Goal: Information Seeking & Learning: Find specific fact

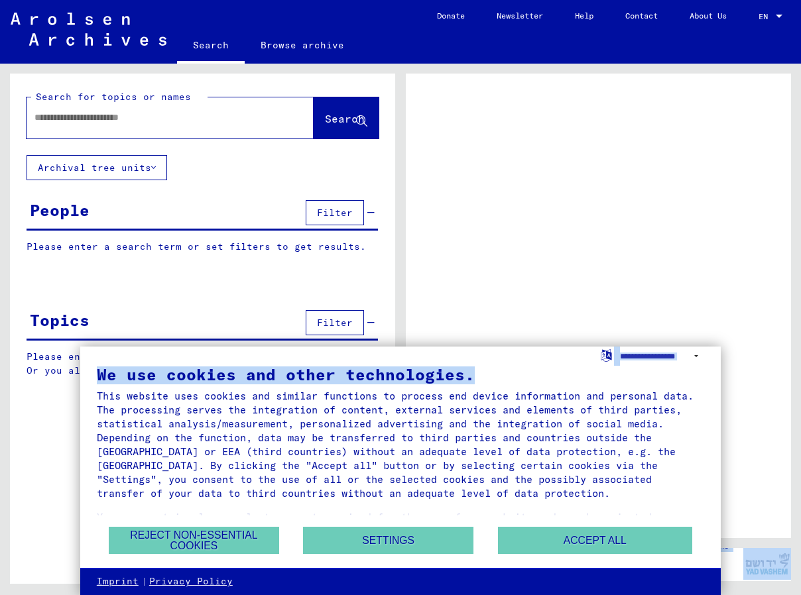
drag, startPoint x: 522, startPoint y: 361, endPoint x: 534, endPoint y: 322, distance: 40.9
click at [534, 322] on body "Search Browse archive Donate Newsletter Help Contact About Us Search Browse arc…" at bounding box center [400, 297] width 801 height 595
click at [560, 540] on button "Accept all" at bounding box center [595, 540] width 194 height 27
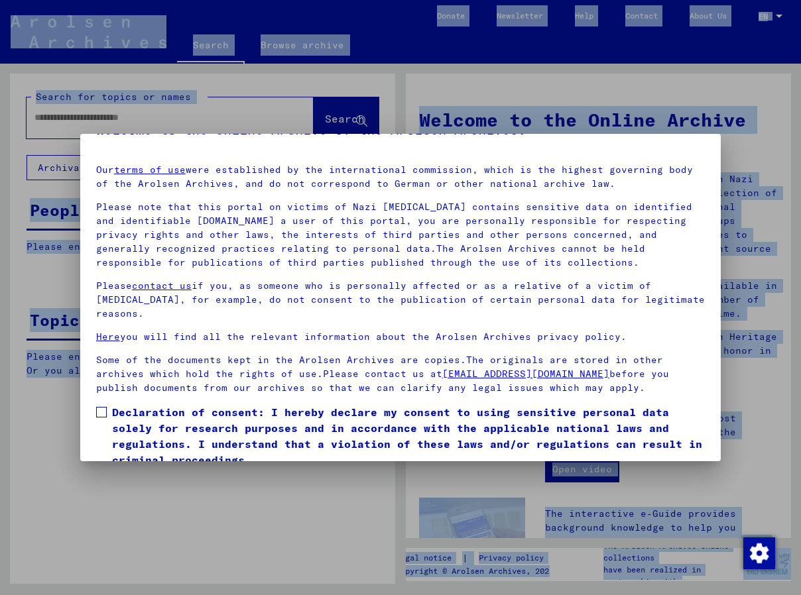
scroll to position [85, 0]
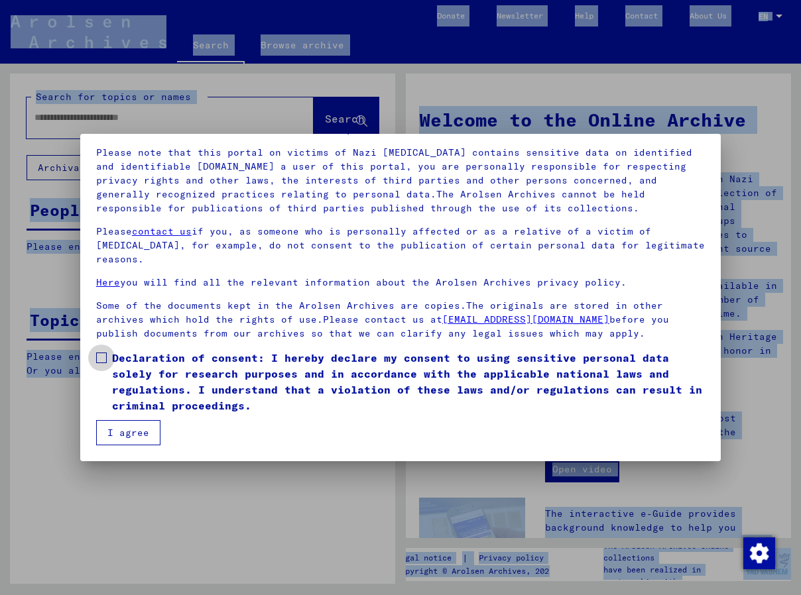
click at [104, 357] on span at bounding box center [101, 358] width 11 height 11
click at [134, 431] on button "I agree" at bounding box center [128, 432] width 64 height 25
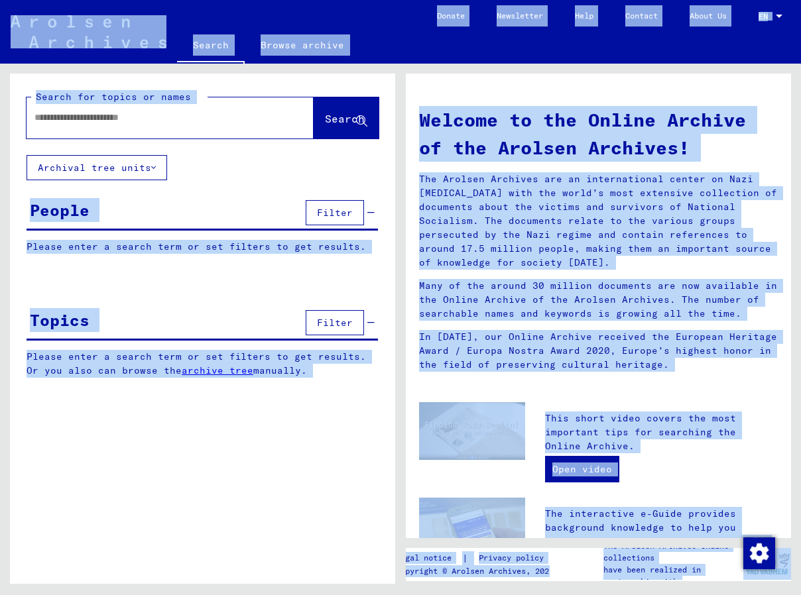
click at [134, 431] on div "Search for topics or names Search Archival tree units People Filter Please ente…" at bounding box center [202, 334] width 385 height 520
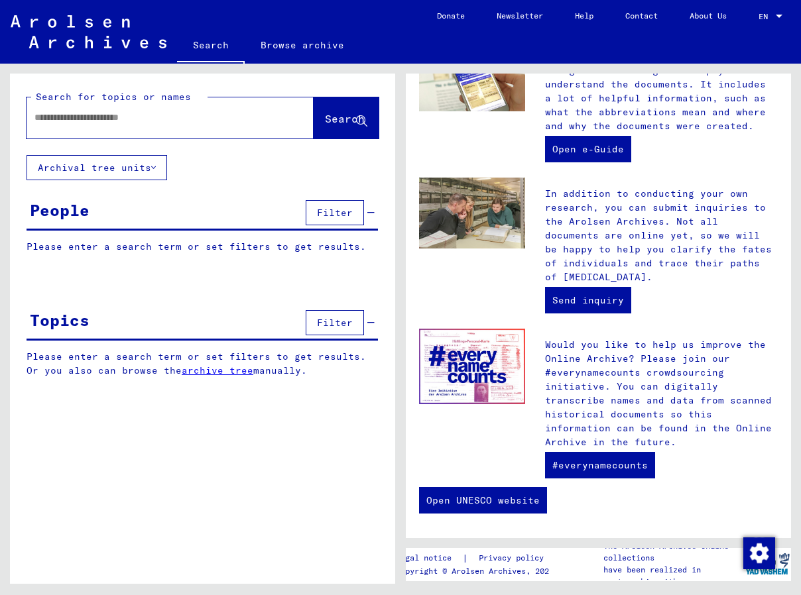
scroll to position [461, 0]
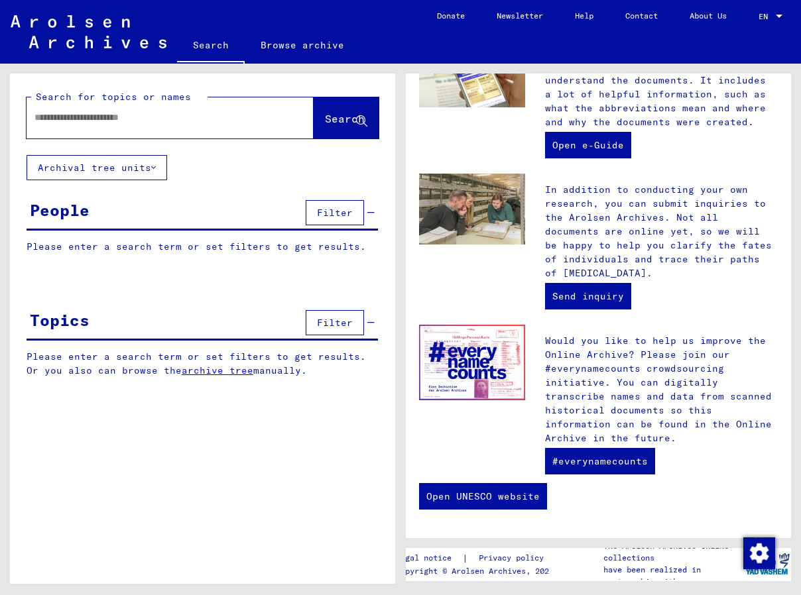
click at [159, 166] on button "Archival tree units" at bounding box center [97, 167] width 141 height 25
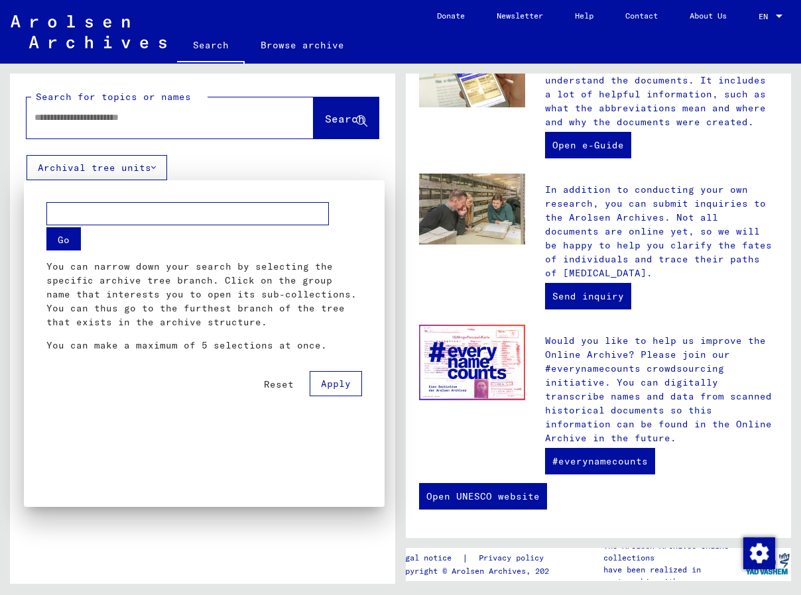
click at [155, 167] on div at bounding box center [400, 297] width 801 height 595
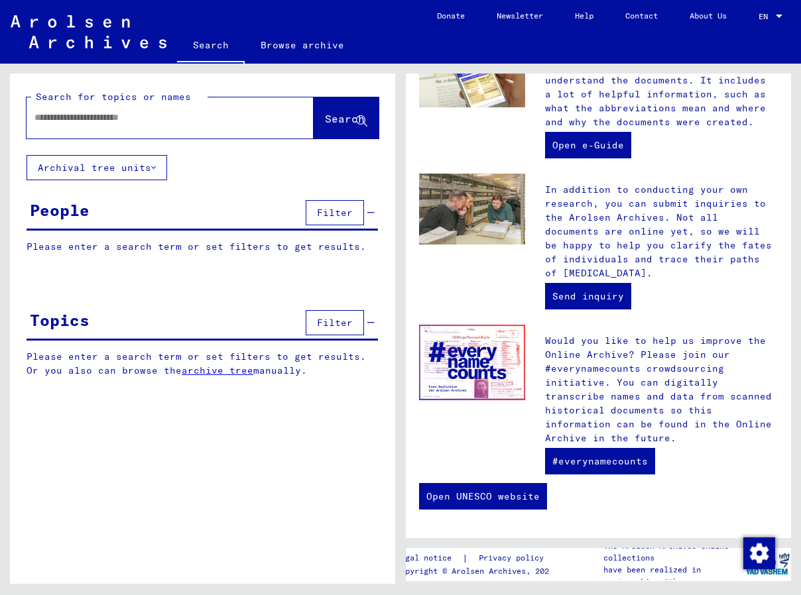
click at [155, 167] on icon at bounding box center [153, 167] width 5 height 9
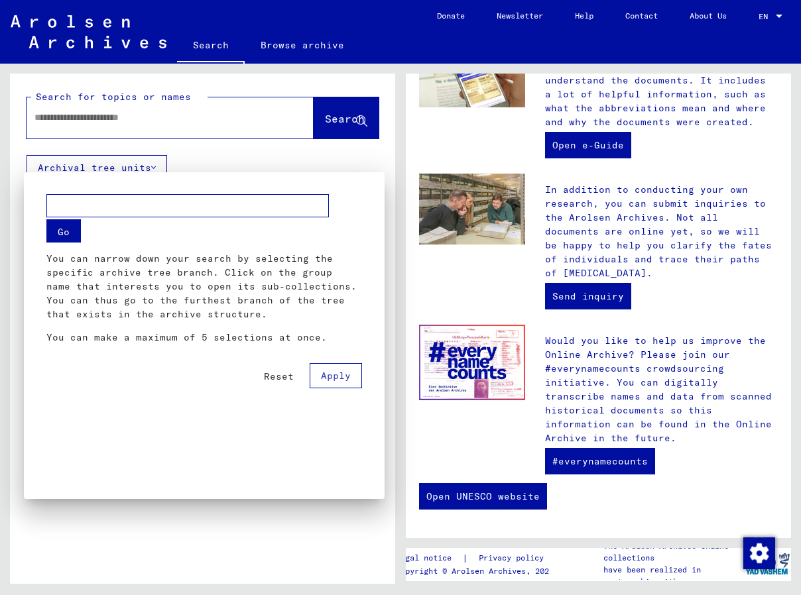
click at [160, 383] on div "Reset Apply" at bounding box center [204, 371] width 316 height 34
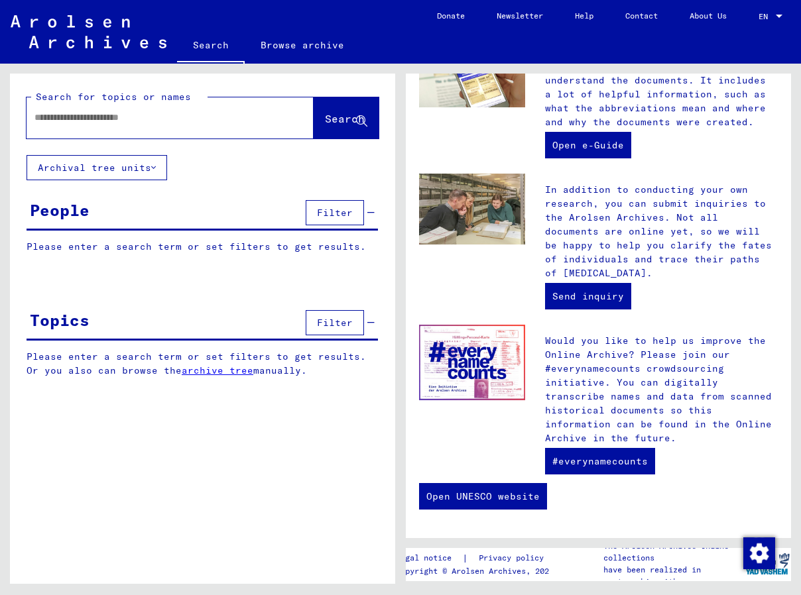
click at [209, 121] on input "text" at bounding box center [153, 118] width 239 height 14
type input "******"
click at [326, 118] on span "Search" at bounding box center [345, 118] width 40 height 13
click at [156, 165] on icon at bounding box center [153, 167] width 5 height 9
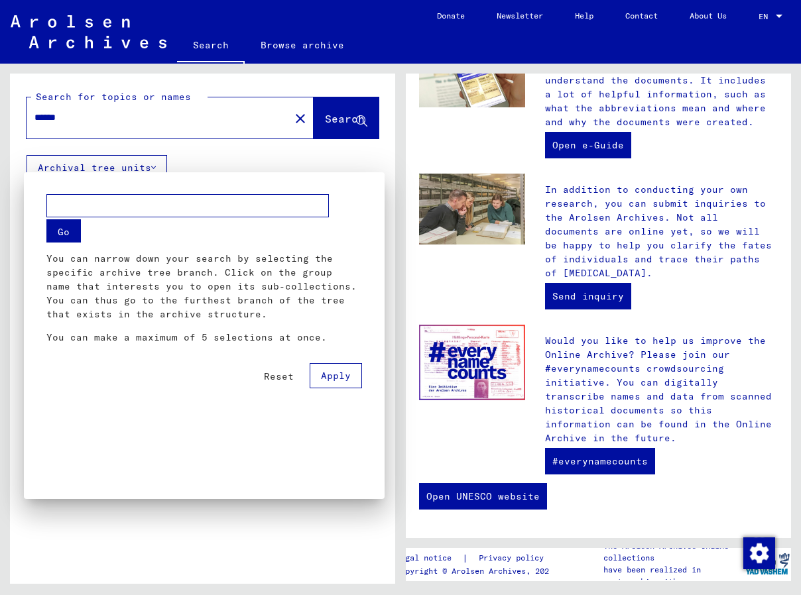
click at [152, 204] on input "text" at bounding box center [187, 205] width 282 height 23
type input "******"
click at [69, 234] on button "Go" at bounding box center [63, 230] width 34 height 23
click at [316, 116] on div at bounding box center [400, 297] width 801 height 595
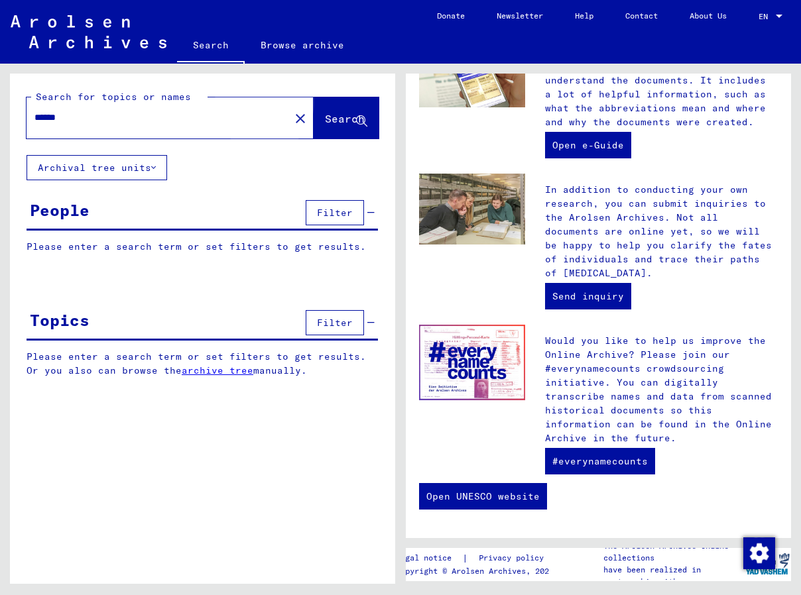
click at [325, 118] on span "Search" at bounding box center [345, 118] width 40 height 13
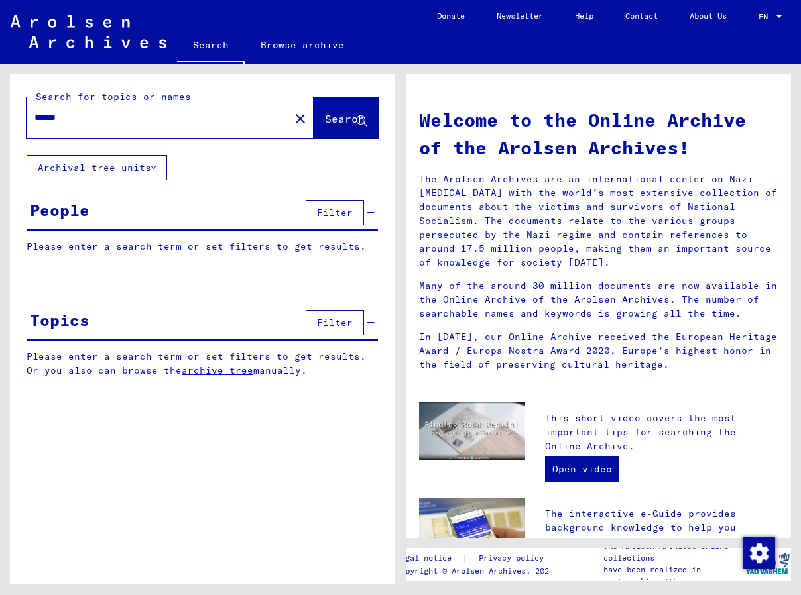
click at [335, 211] on span "Filter" at bounding box center [335, 213] width 36 height 12
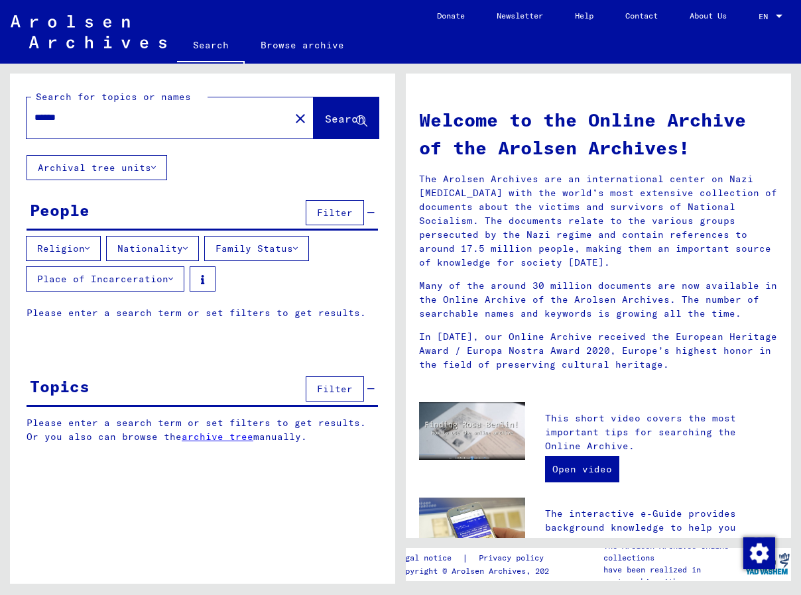
click at [172, 279] on icon at bounding box center [170, 278] width 5 height 9
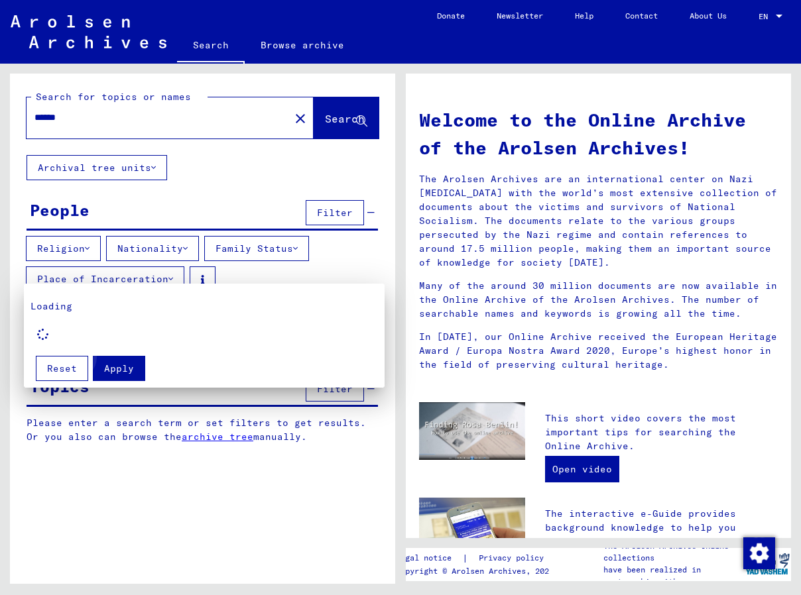
click at [111, 363] on span "Apply" at bounding box center [119, 369] width 30 height 12
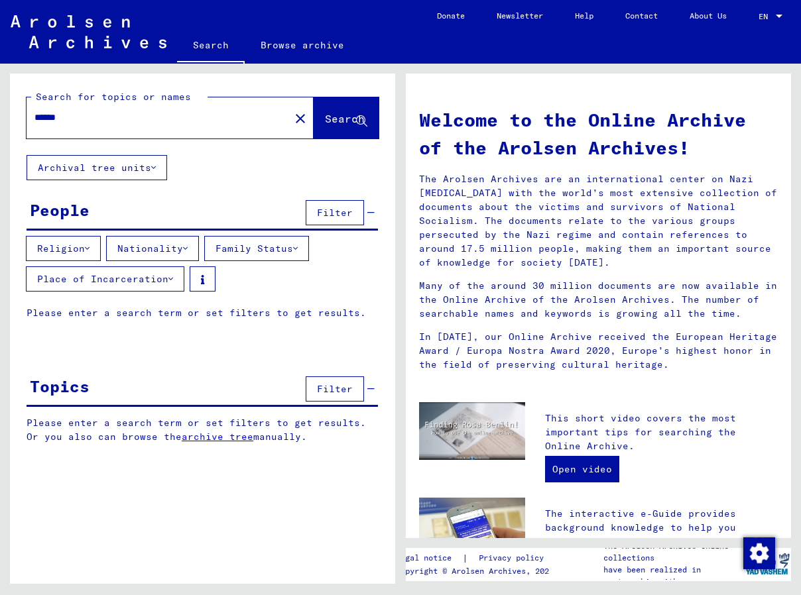
click at [187, 245] on button "Nationality" at bounding box center [152, 248] width 93 height 25
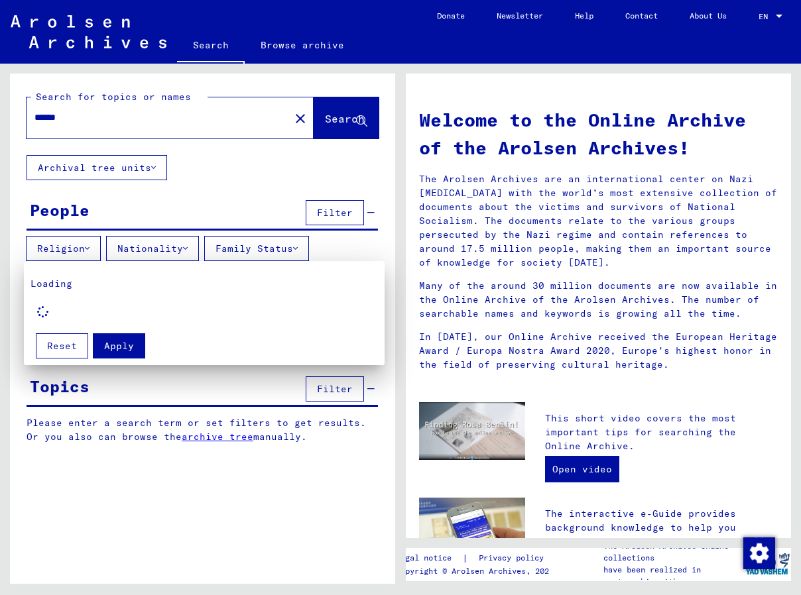
click at [199, 385] on div at bounding box center [400, 297] width 801 height 595
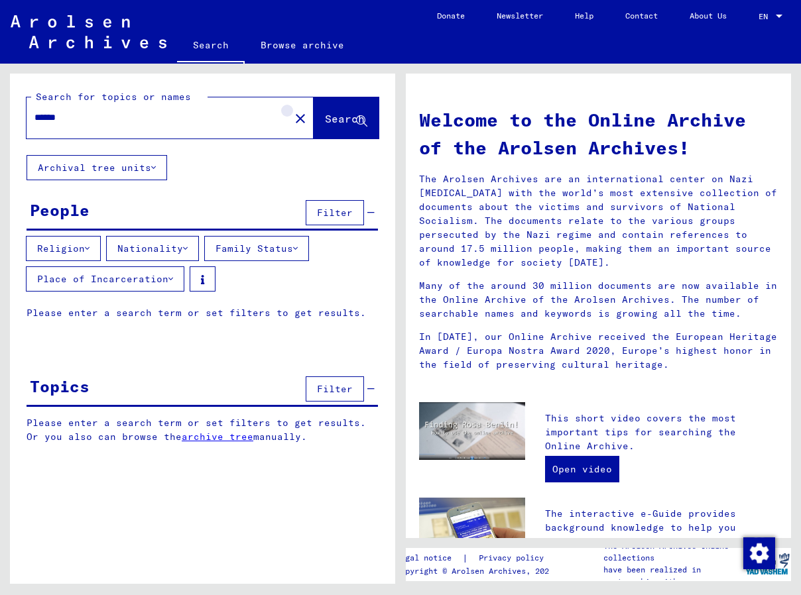
click at [292, 119] on mat-icon "close" at bounding box center [300, 119] width 16 height 16
click at [216, 123] on input "text" at bounding box center [153, 118] width 239 height 14
type input "******"
click at [114, 164] on button "Archival tree units" at bounding box center [97, 167] width 141 height 25
click at [173, 279] on icon at bounding box center [170, 278] width 5 height 9
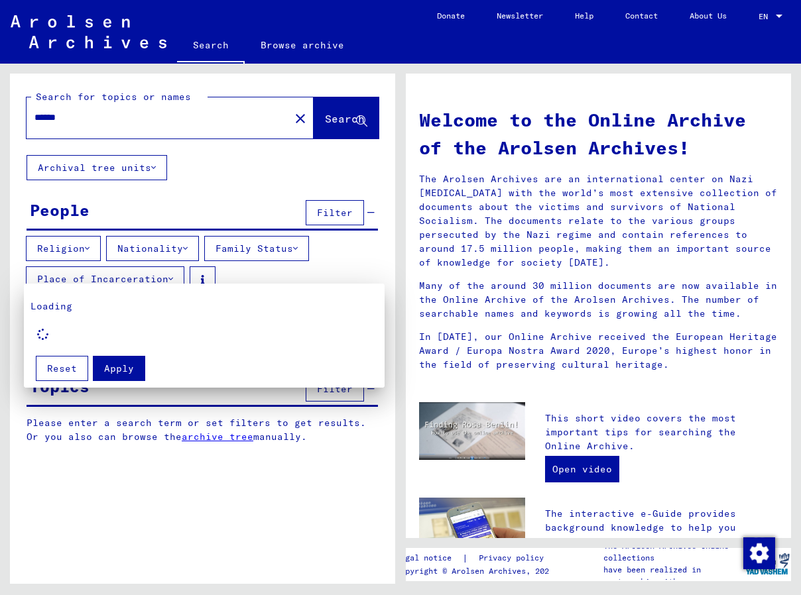
click at [109, 365] on span "Apply" at bounding box center [119, 369] width 30 height 12
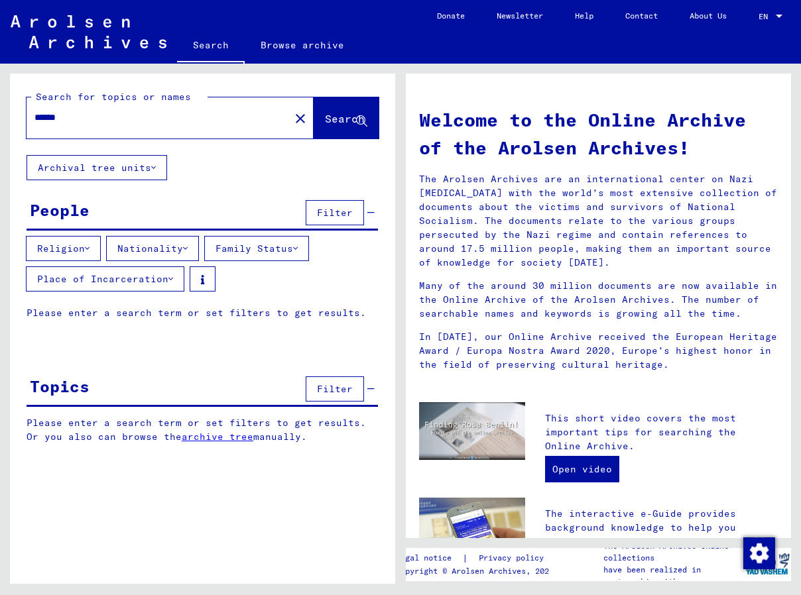
click at [329, 385] on span "Filter" at bounding box center [335, 389] width 36 height 12
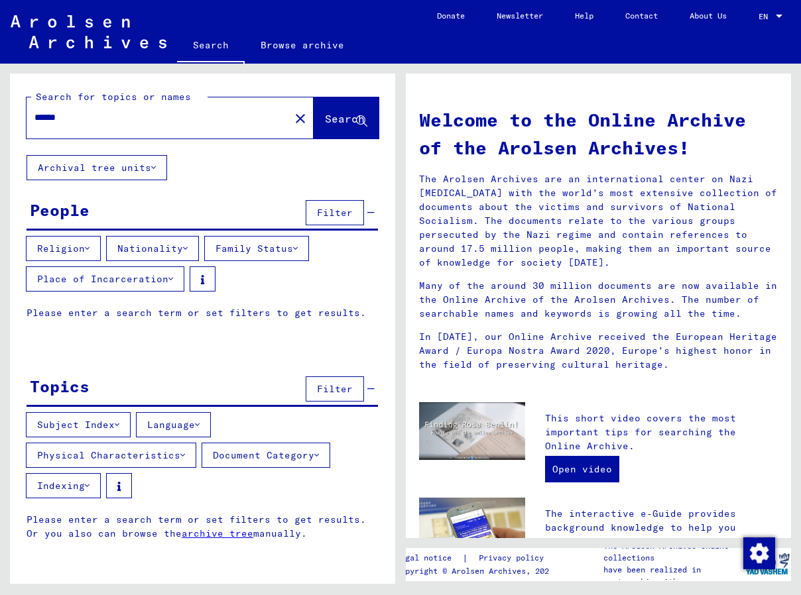
click at [347, 215] on span "Filter" at bounding box center [335, 213] width 36 height 12
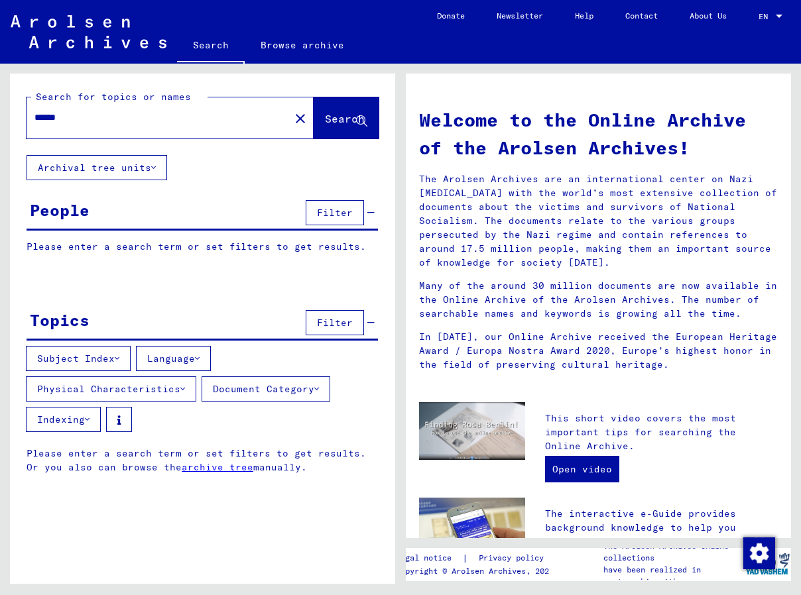
click at [347, 215] on span "Filter" at bounding box center [335, 213] width 36 height 12
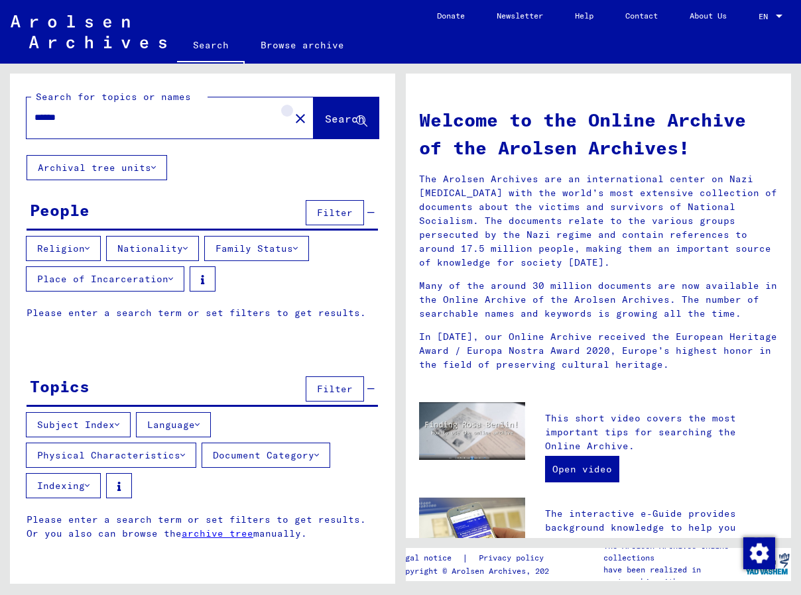
click at [292, 120] on mat-icon "close" at bounding box center [300, 119] width 16 height 16
click at [119, 424] on icon at bounding box center [117, 424] width 5 height 9
click at [181, 121] on input "text" at bounding box center [153, 118] width 239 height 14
type input "*******"
click at [326, 211] on span "Filter" at bounding box center [335, 213] width 36 height 12
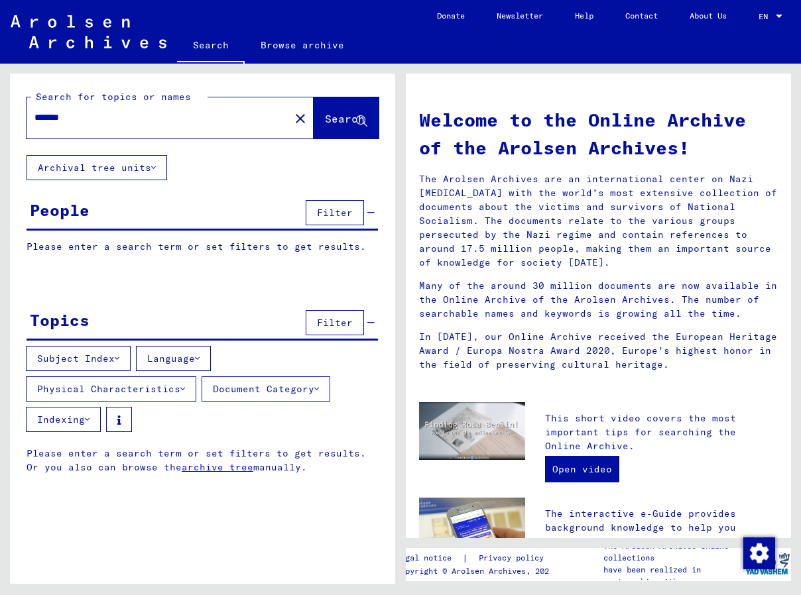
click at [316, 320] on button "Filter" at bounding box center [335, 322] width 58 height 25
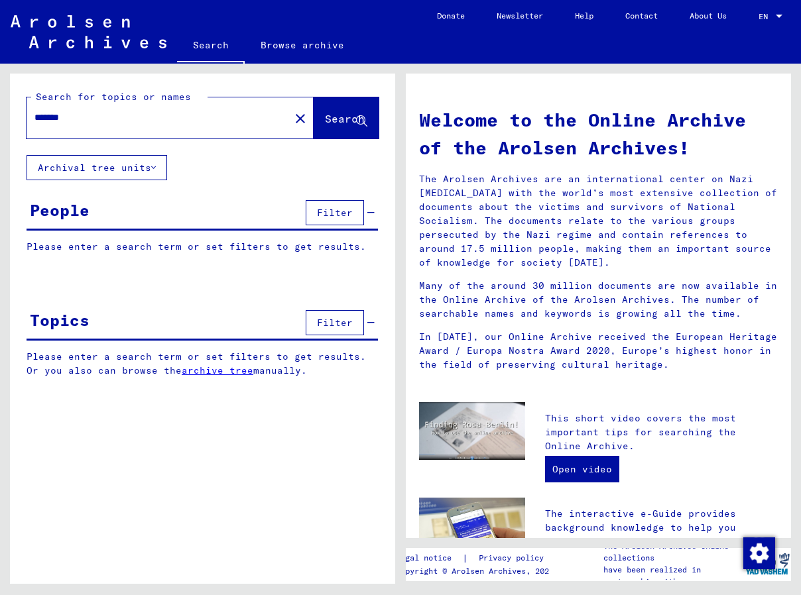
click at [331, 212] on span "Filter" at bounding box center [335, 213] width 36 height 12
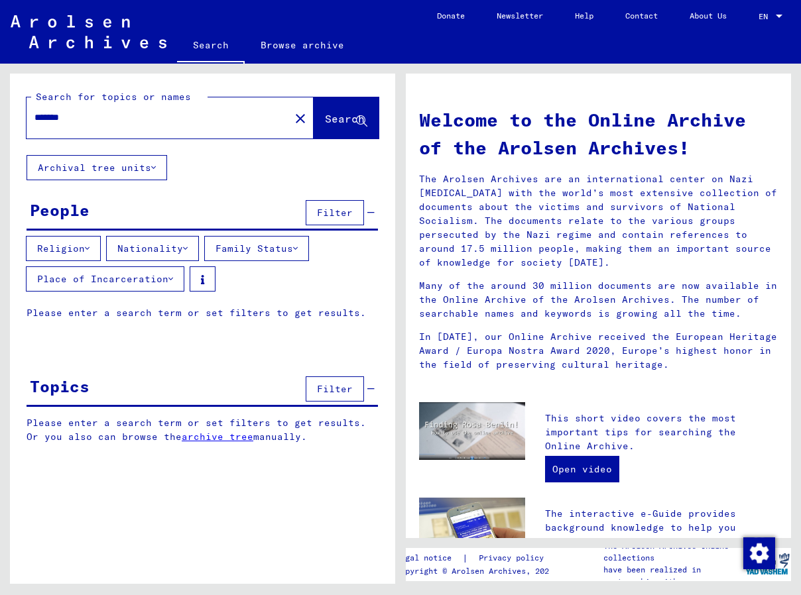
click at [188, 247] on icon at bounding box center [185, 248] width 5 height 9
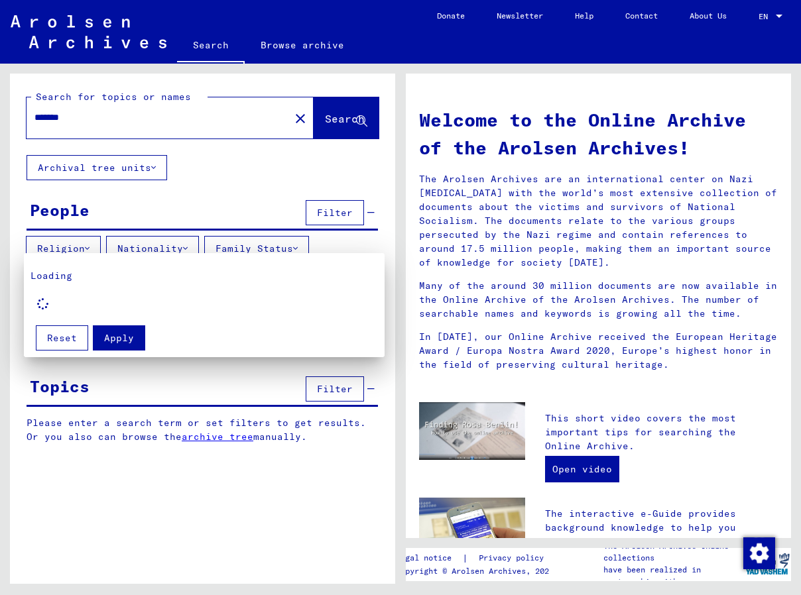
click at [261, 179] on div at bounding box center [400, 297] width 801 height 595
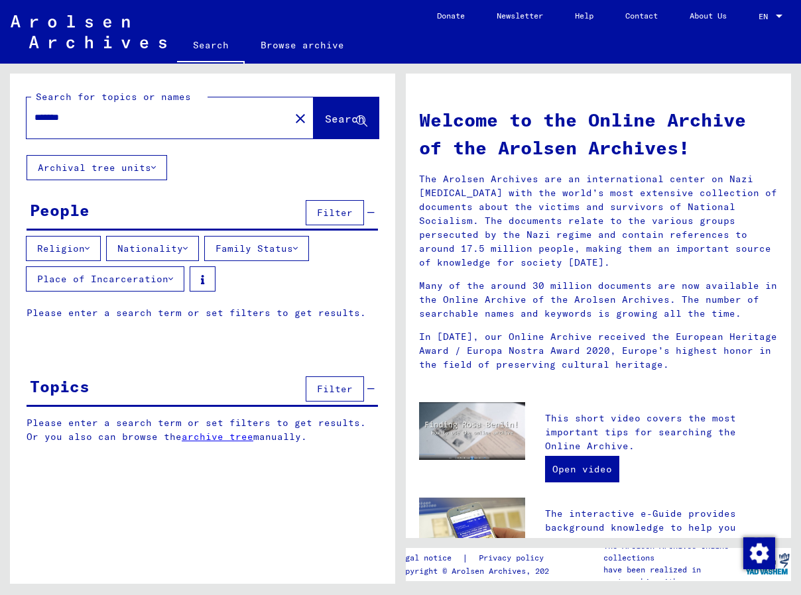
click at [341, 118] on span "Search" at bounding box center [345, 118] width 40 height 13
click at [209, 434] on link "archive tree" at bounding box center [218, 437] width 72 height 12
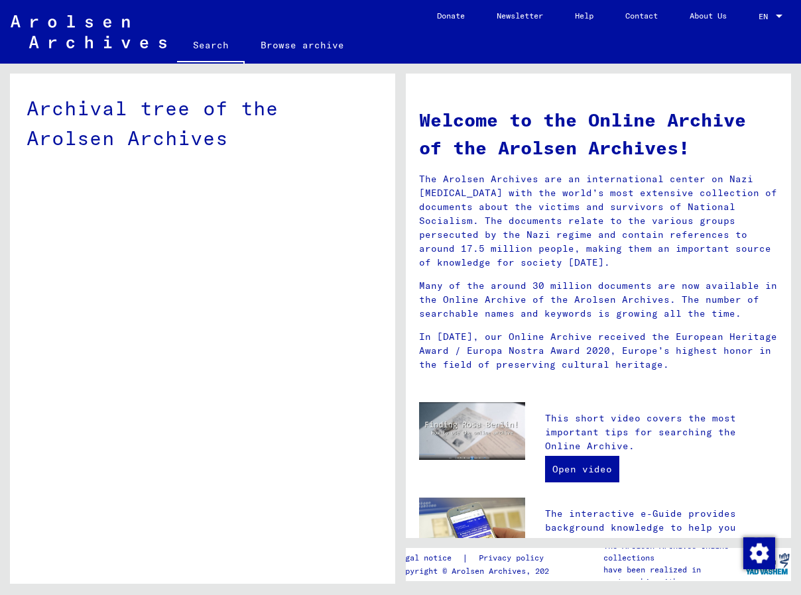
click at [93, 196] on div "Archival tree of the Arolsen Archives" at bounding box center [202, 334] width 385 height 520
click at [194, 48] on link "Search" at bounding box center [211, 46] width 68 height 34
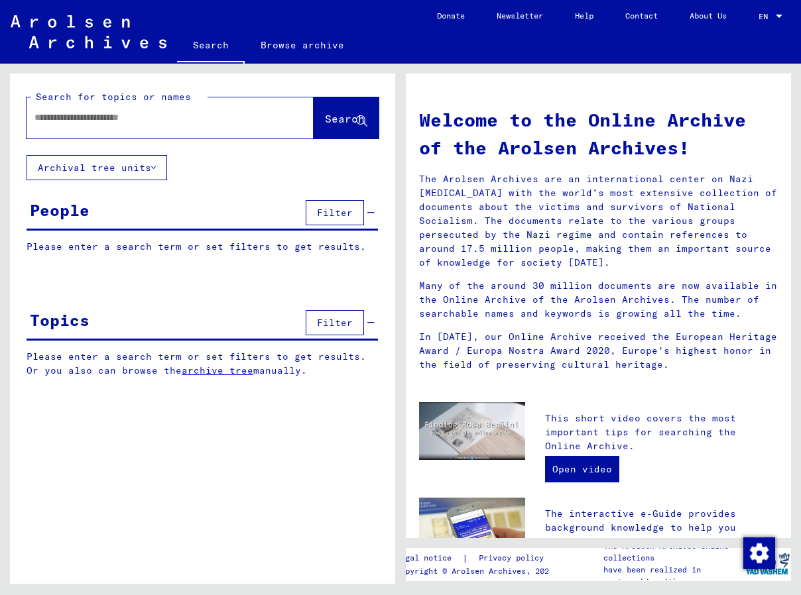
click at [333, 210] on span "Filter" at bounding box center [335, 213] width 36 height 12
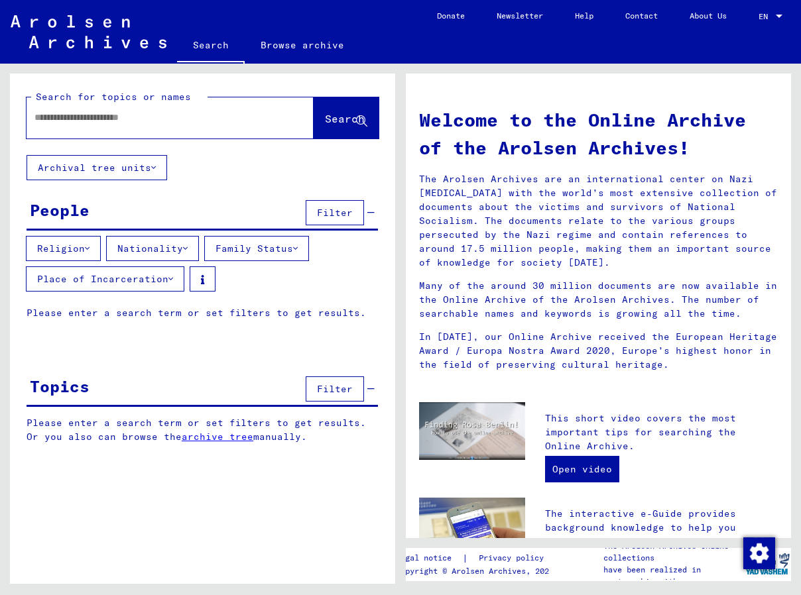
click at [164, 114] on input "text" at bounding box center [153, 118] width 239 height 14
type input "*******"
click at [325, 125] on span "Search" at bounding box center [345, 118] width 40 height 13
click at [371, 210] on icon at bounding box center [370, 212] width 7 height 9
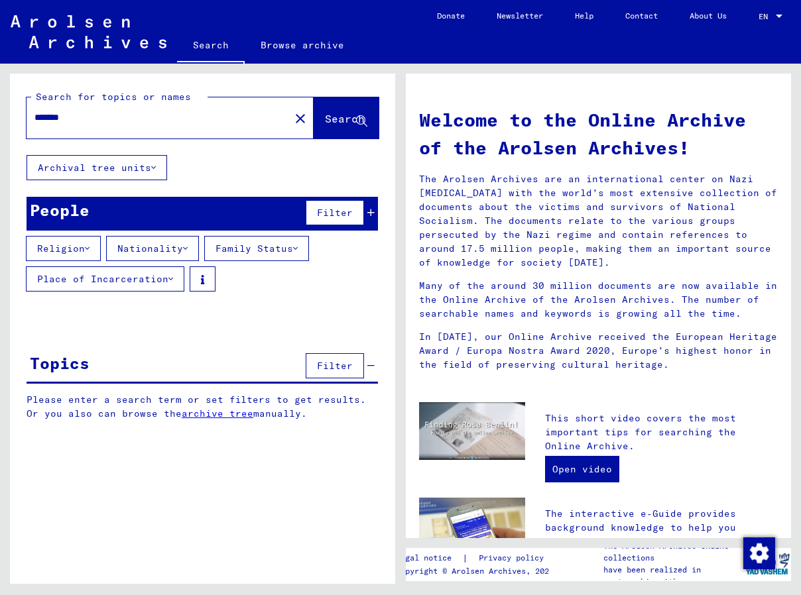
click at [371, 210] on icon at bounding box center [370, 212] width 7 height 9
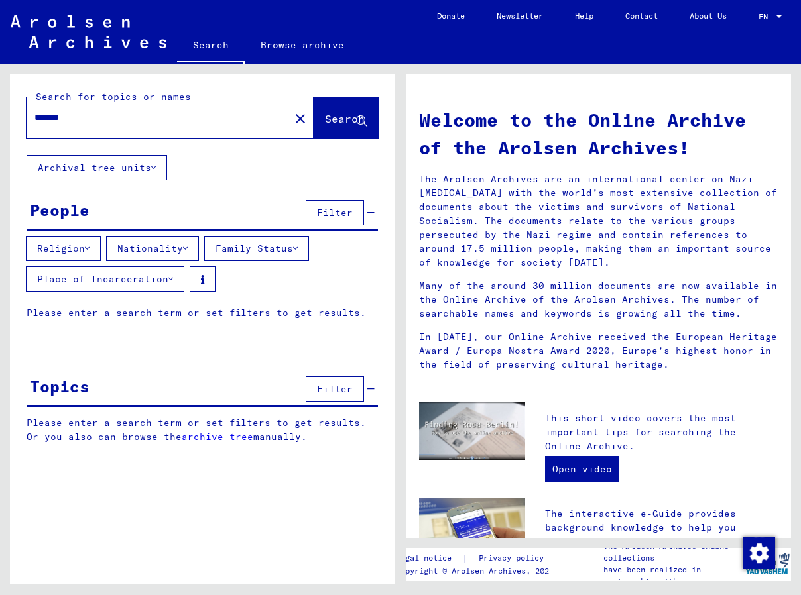
click at [371, 210] on icon at bounding box center [370, 212] width 7 height 9
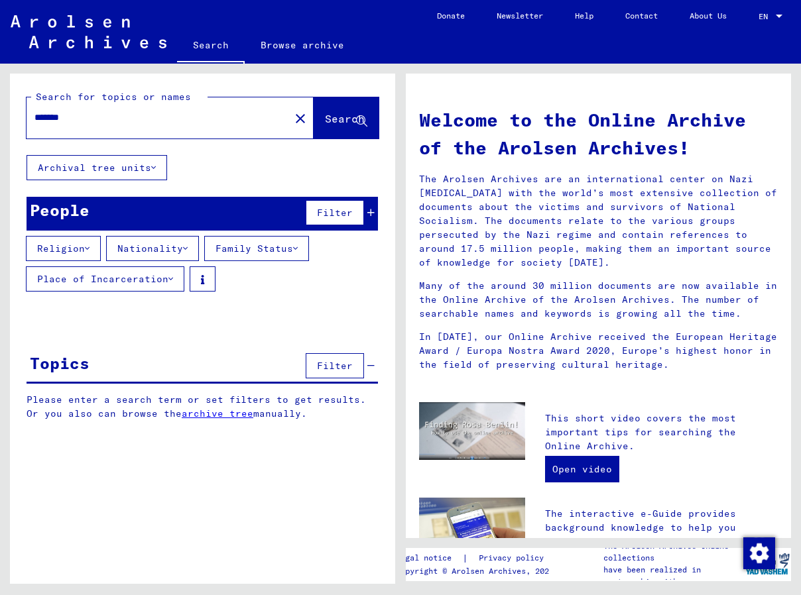
click at [346, 212] on span "Filter" at bounding box center [335, 213] width 36 height 12
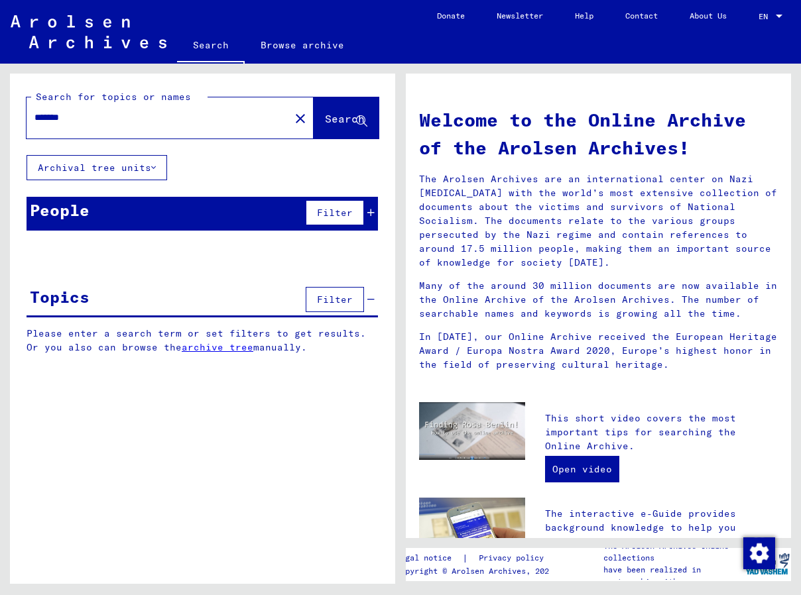
click at [313, 248] on p "Please enter a search term or set filters to get results." at bounding box center [202, 247] width 351 height 14
click at [216, 350] on link "archive tree" at bounding box center [218, 347] width 72 height 12
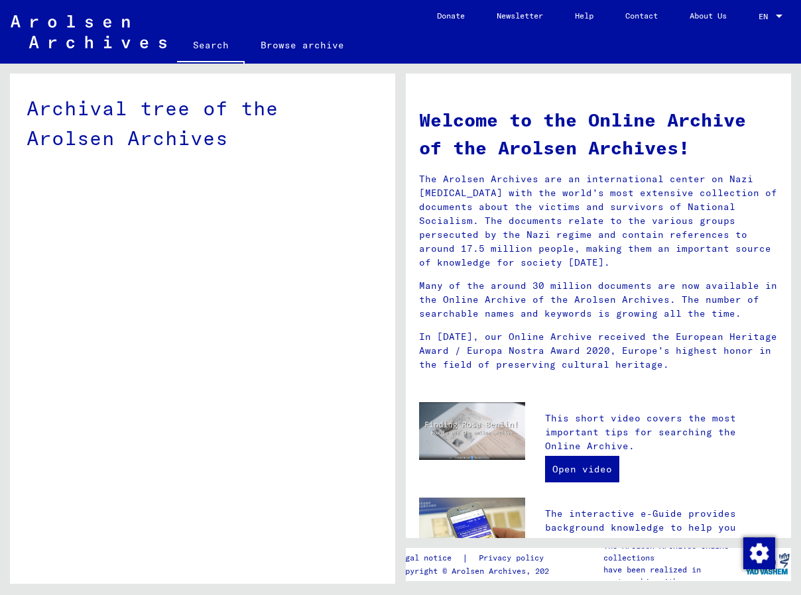
click at [231, 331] on div "Archival tree of the Arolsen Archives" at bounding box center [202, 334] width 385 height 520
click at [275, 47] on link "Browse archive" at bounding box center [302, 45] width 115 height 32
click at [275, 47] on link "Browse archive" at bounding box center [302, 46] width 115 height 34
click at [186, 192] on div "Archival tree of the Arolsen Archives" at bounding box center [202, 334] width 385 height 520
click at [198, 46] on link "Search" at bounding box center [211, 45] width 68 height 32
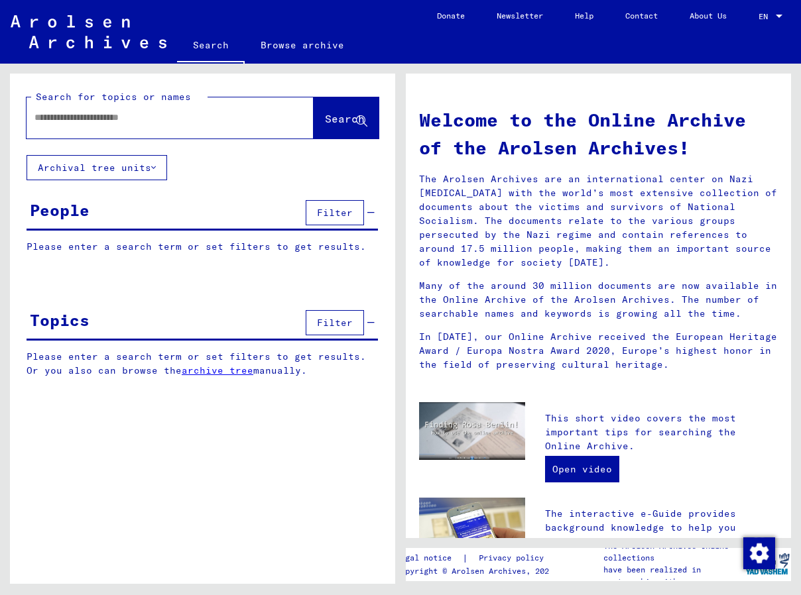
click at [189, 116] on input "text" at bounding box center [153, 118] width 239 height 14
type input "**********"
click at [325, 120] on span "Search" at bounding box center [345, 118] width 40 height 13
click at [156, 167] on icon at bounding box center [153, 167] width 5 height 9
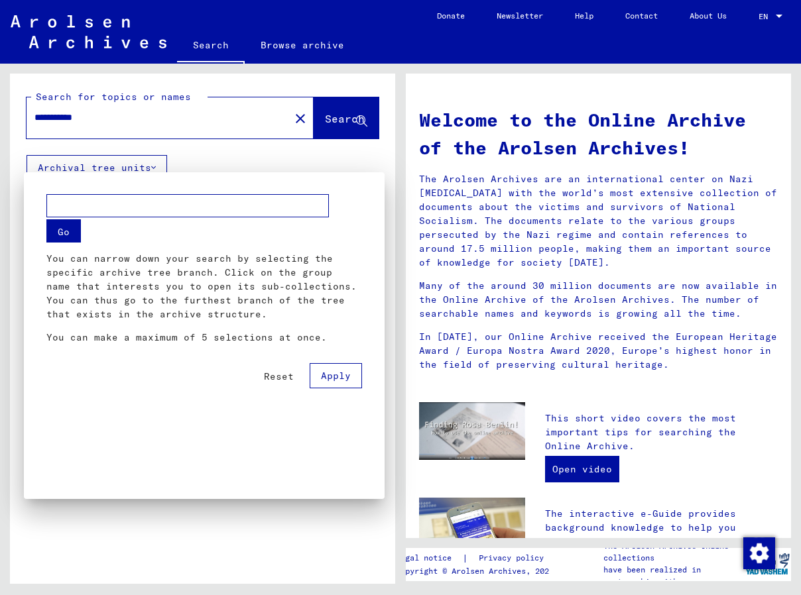
click at [165, 206] on input "text" at bounding box center [187, 205] width 282 height 23
click at [158, 168] on div at bounding box center [400, 297] width 801 height 595
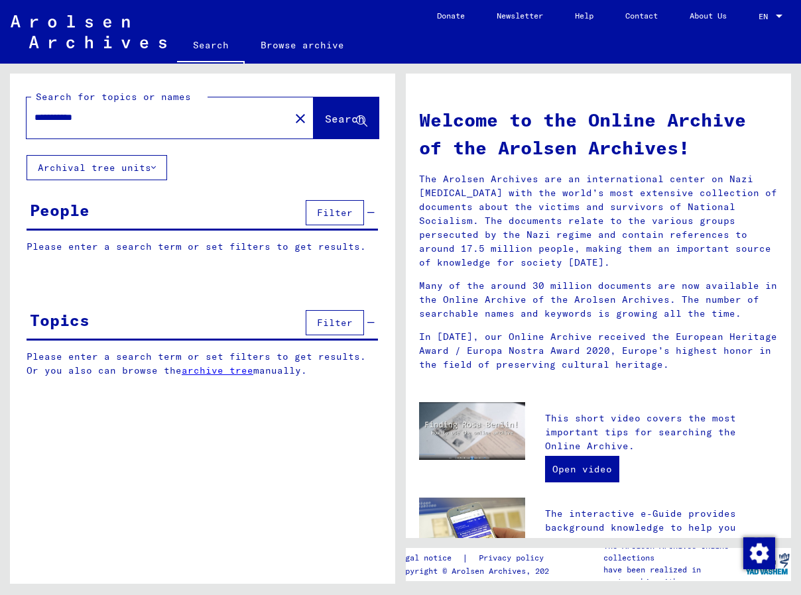
click at [71, 209] on div "People" at bounding box center [60, 210] width 60 height 24
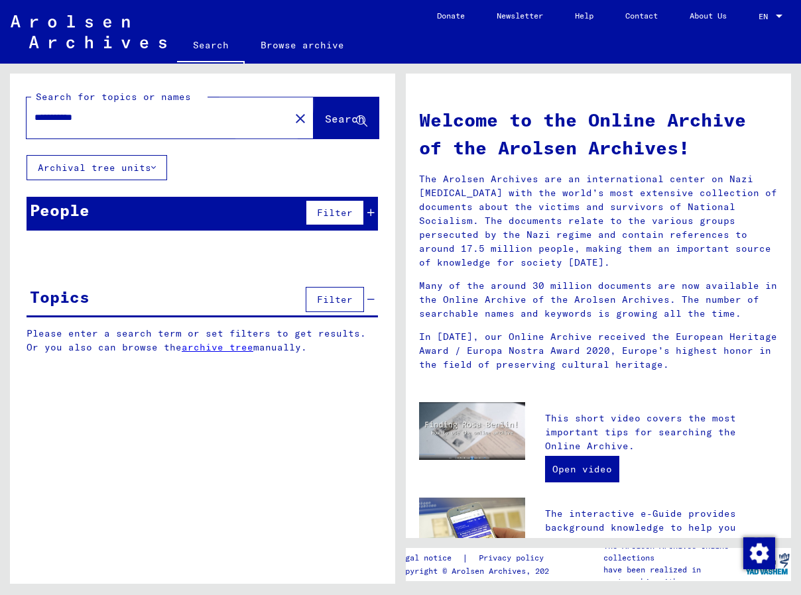
click at [325, 119] on span "Search" at bounding box center [345, 118] width 40 height 13
